Goal: Task Accomplishment & Management: Manage account settings

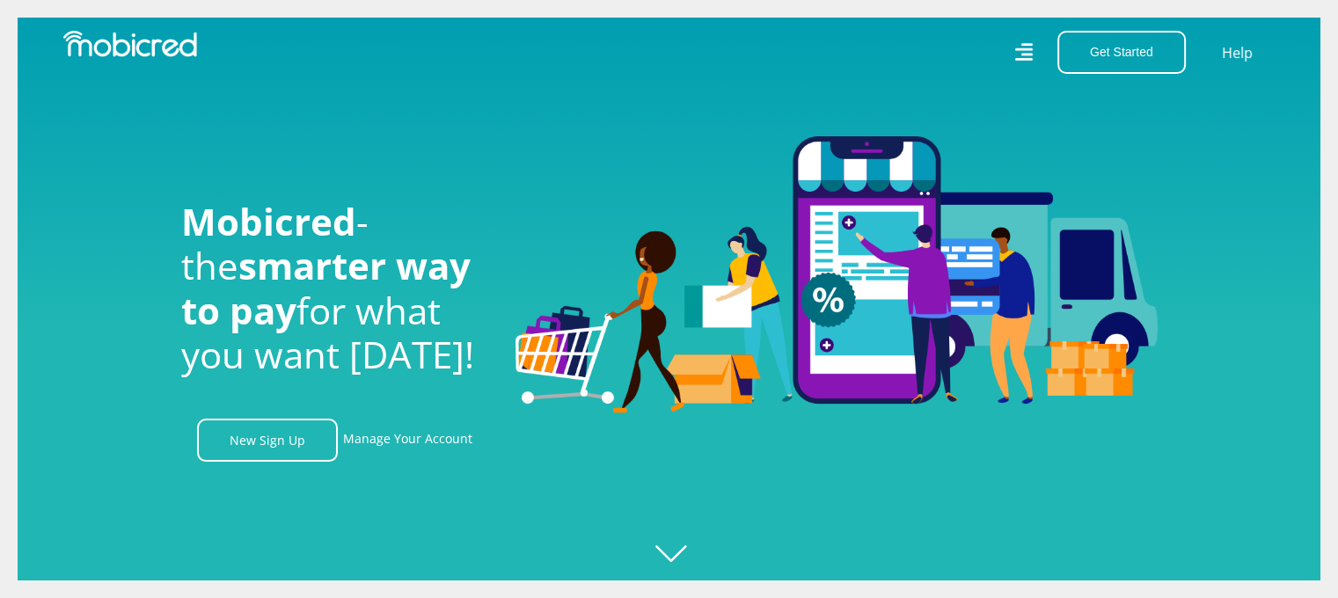
scroll to position [0, 2256]
click at [440, 440] on link "Manage Your Account" at bounding box center [407, 440] width 129 height 43
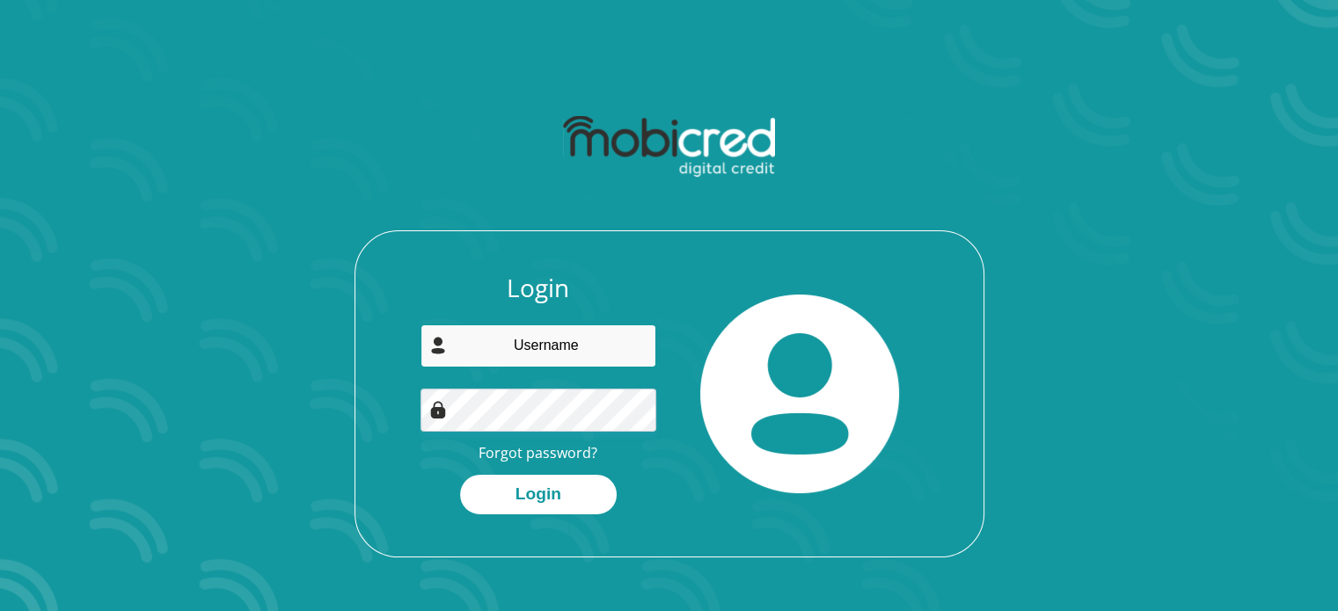
click at [577, 335] on input "email" at bounding box center [539, 346] width 236 height 43
type input "[EMAIL_ADDRESS][DOMAIN_NAME]"
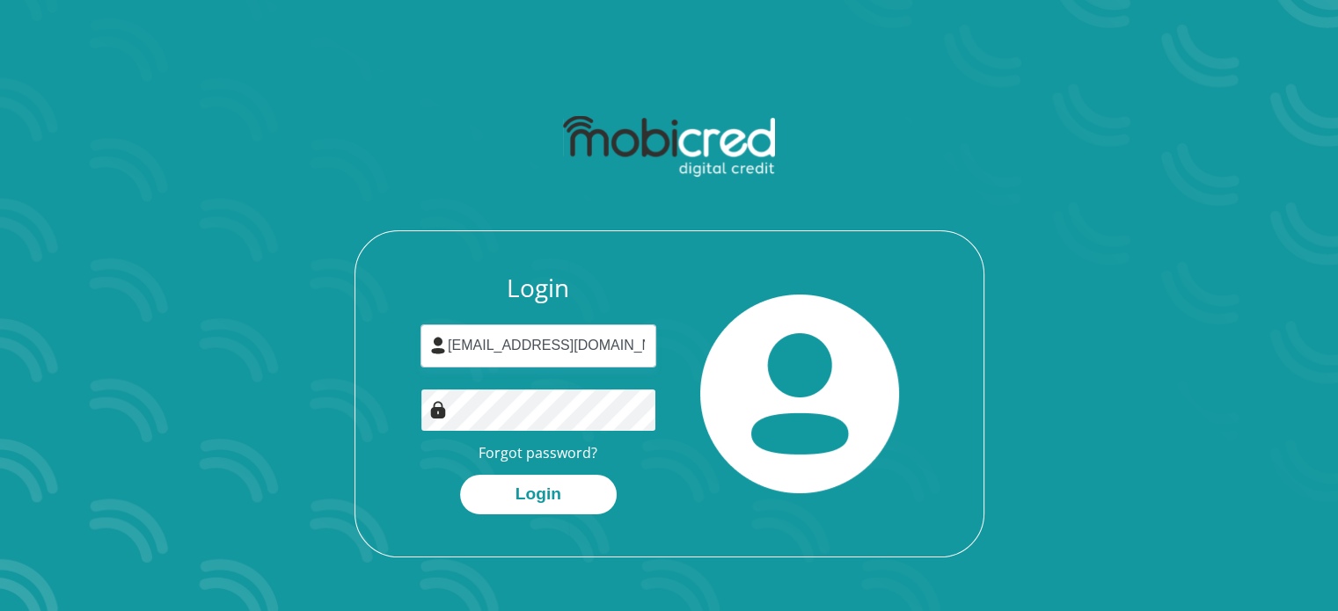
click at [460, 475] on button "Login" at bounding box center [538, 495] width 157 height 40
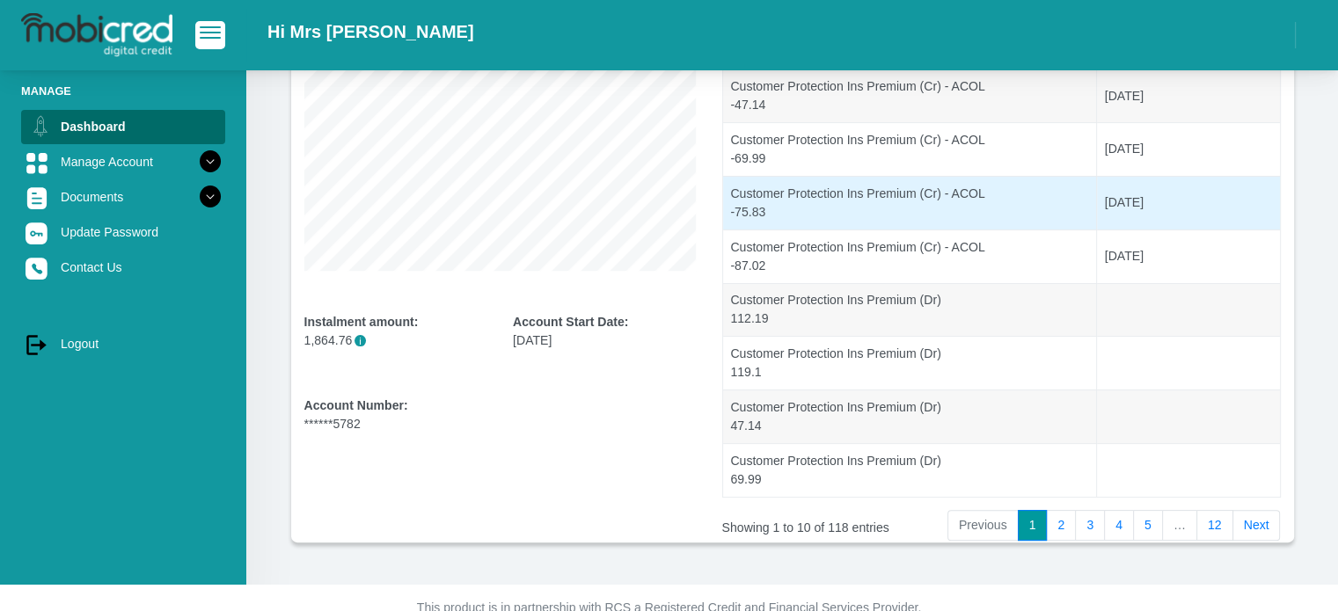
scroll to position [352, 0]
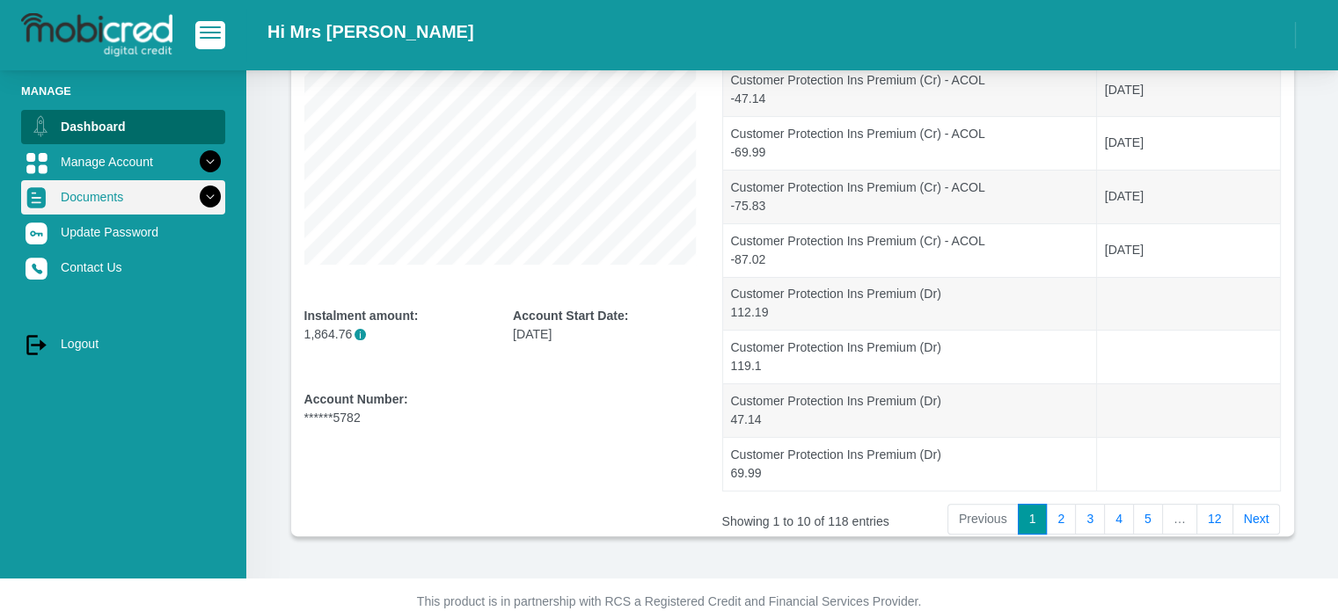
click at [112, 195] on link "Documents" at bounding box center [123, 196] width 204 height 33
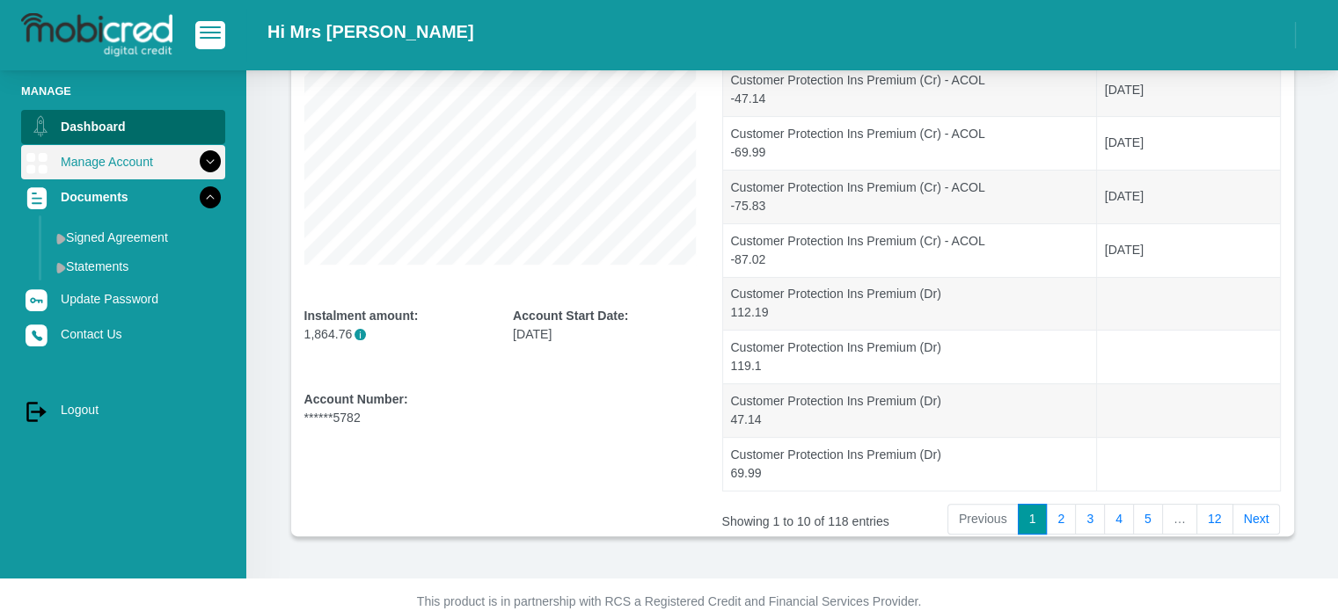
click at [150, 167] on link "Manage Account" at bounding box center [123, 161] width 204 height 33
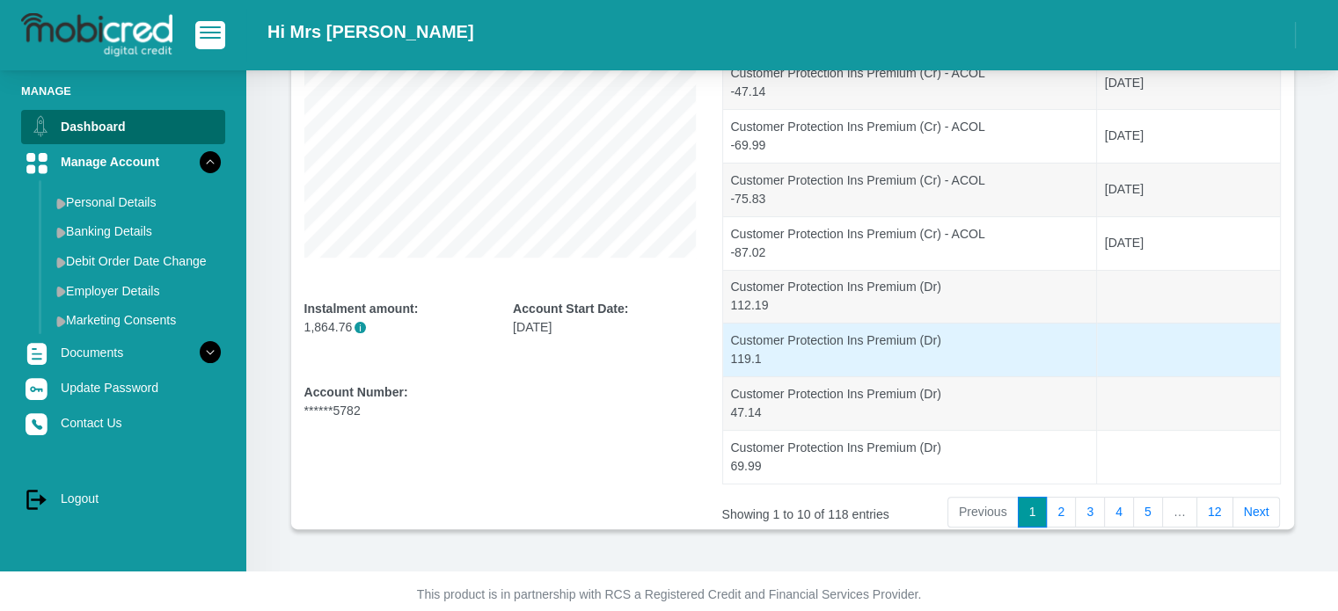
scroll to position [377, 0]
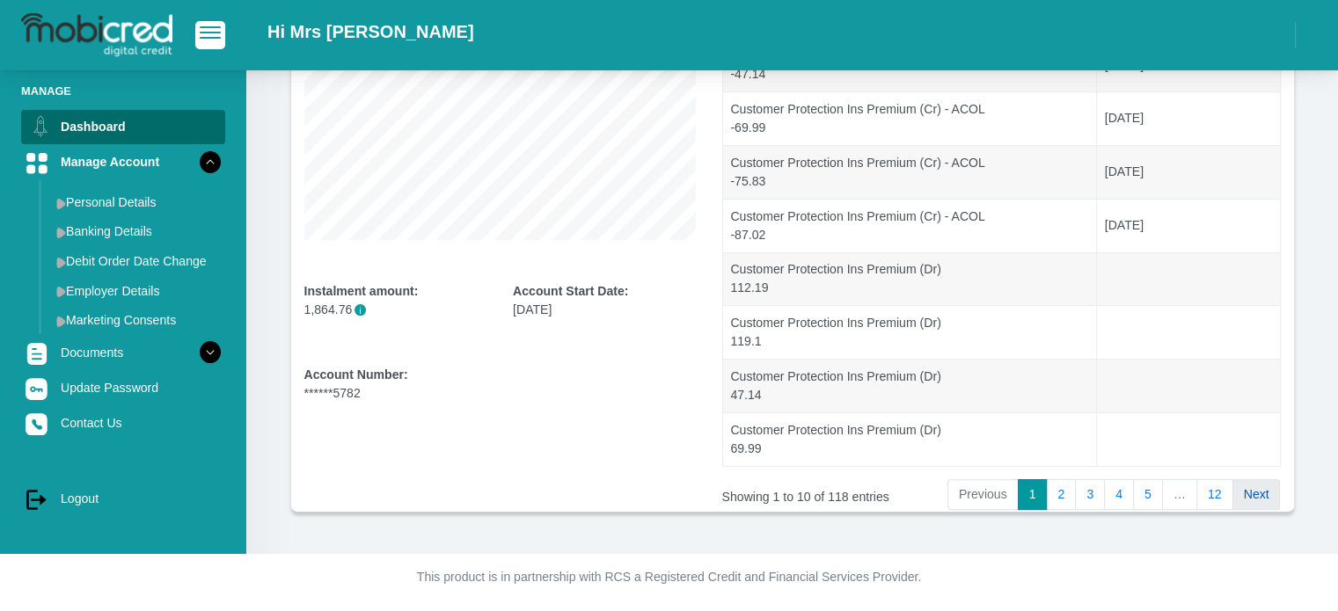
click at [1255, 484] on link "Next" at bounding box center [1257, 495] width 48 height 32
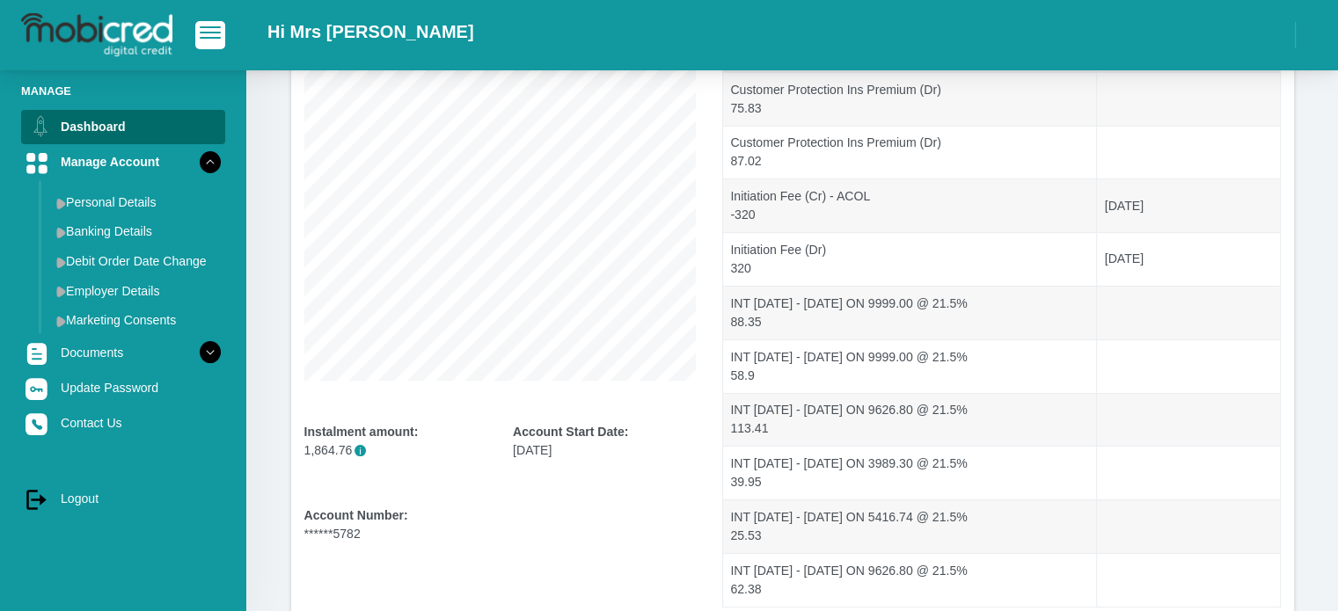
scroll to position [113, 0]
